Goal: Task Accomplishment & Management: Use online tool/utility

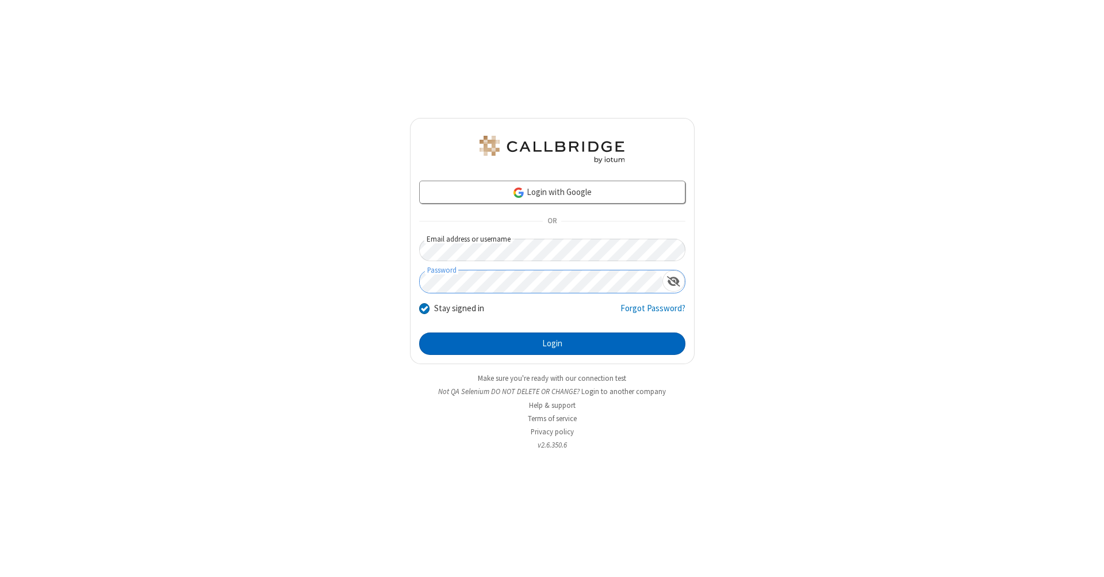
click at [552, 344] on button "Login" at bounding box center [552, 343] width 266 height 23
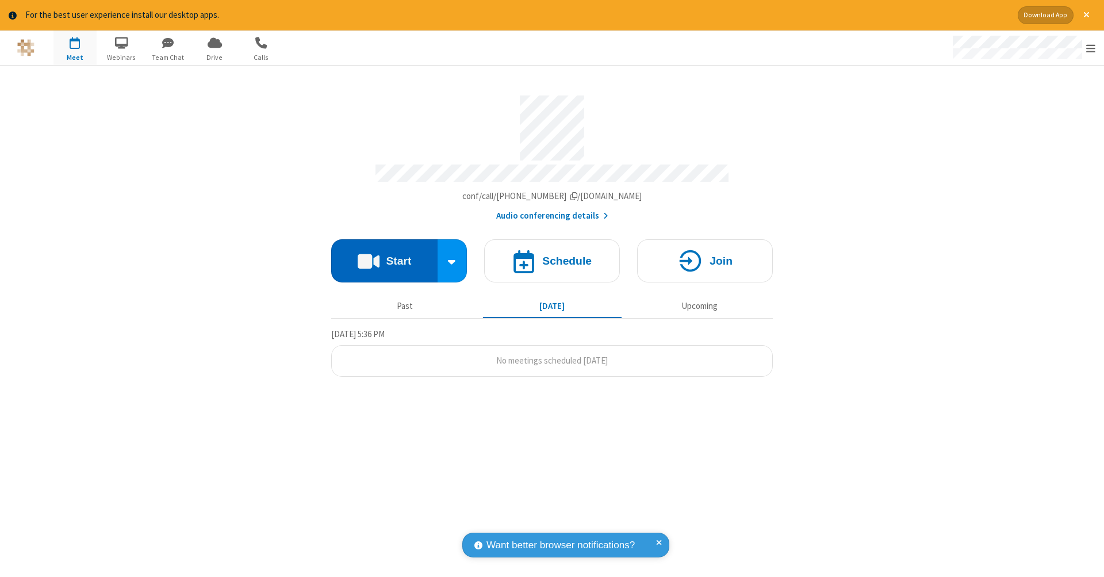
click at [384, 255] on button "Start" at bounding box center [384, 260] width 106 height 43
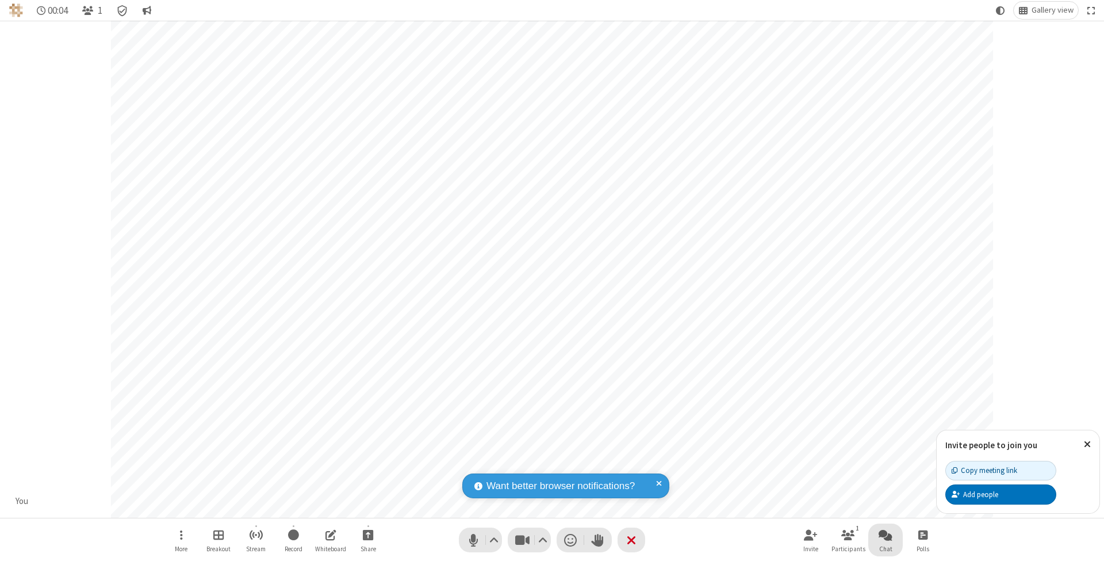
click at [885, 534] on span "Open chat" at bounding box center [886, 534] width 14 height 14
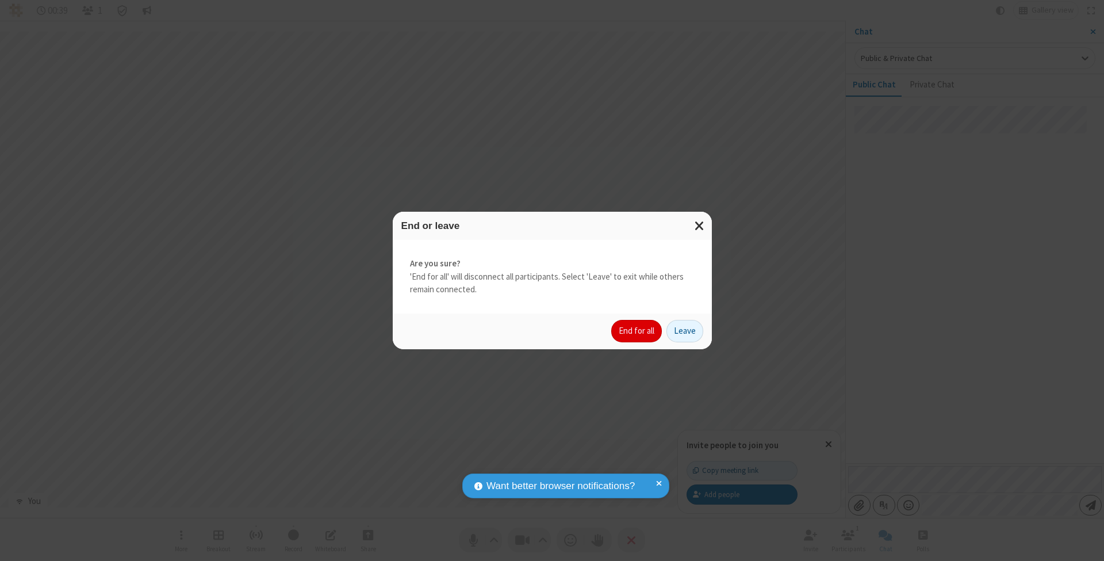
click at [637, 330] on button "End for all" at bounding box center [636, 331] width 51 height 23
